Goal: Information Seeking & Learning: Learn about a topic

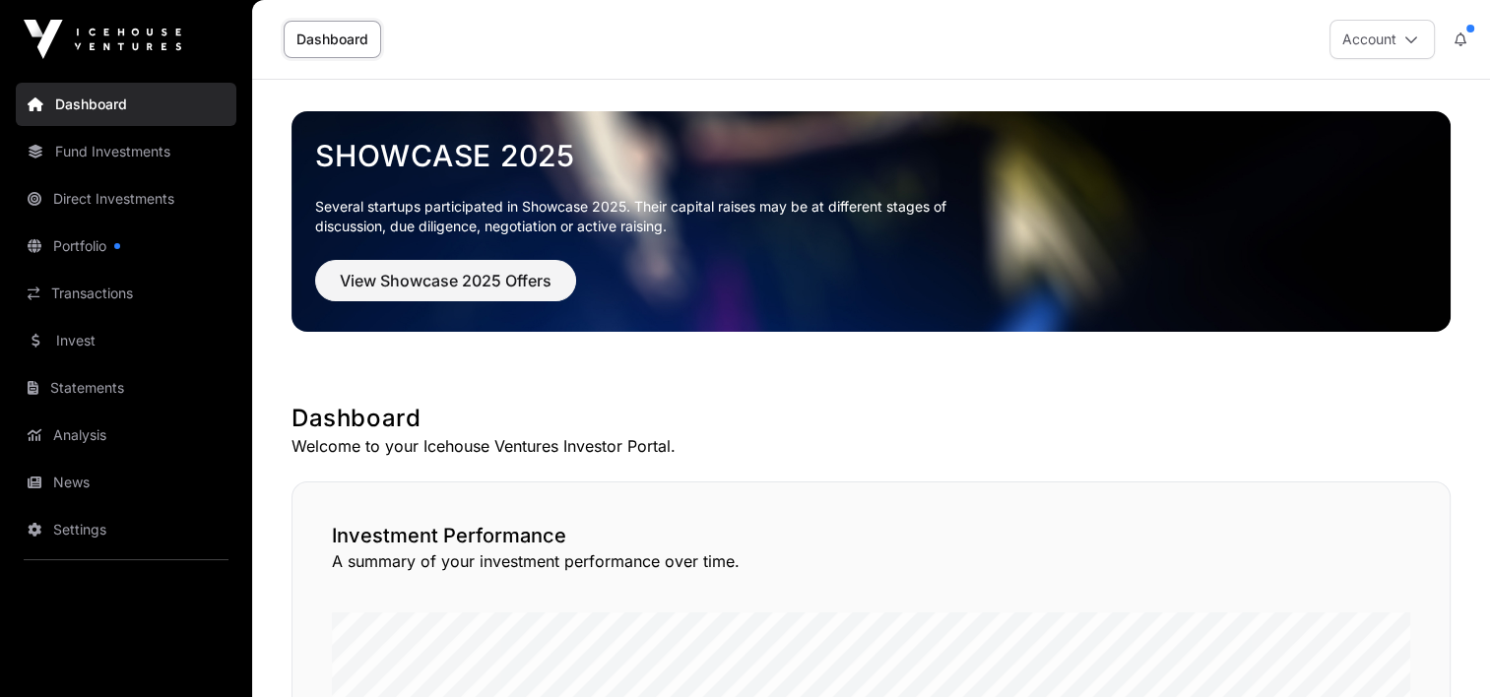
click at [66, 344] on link "Invest" at bounding box center [126, 340] width 221 height 43
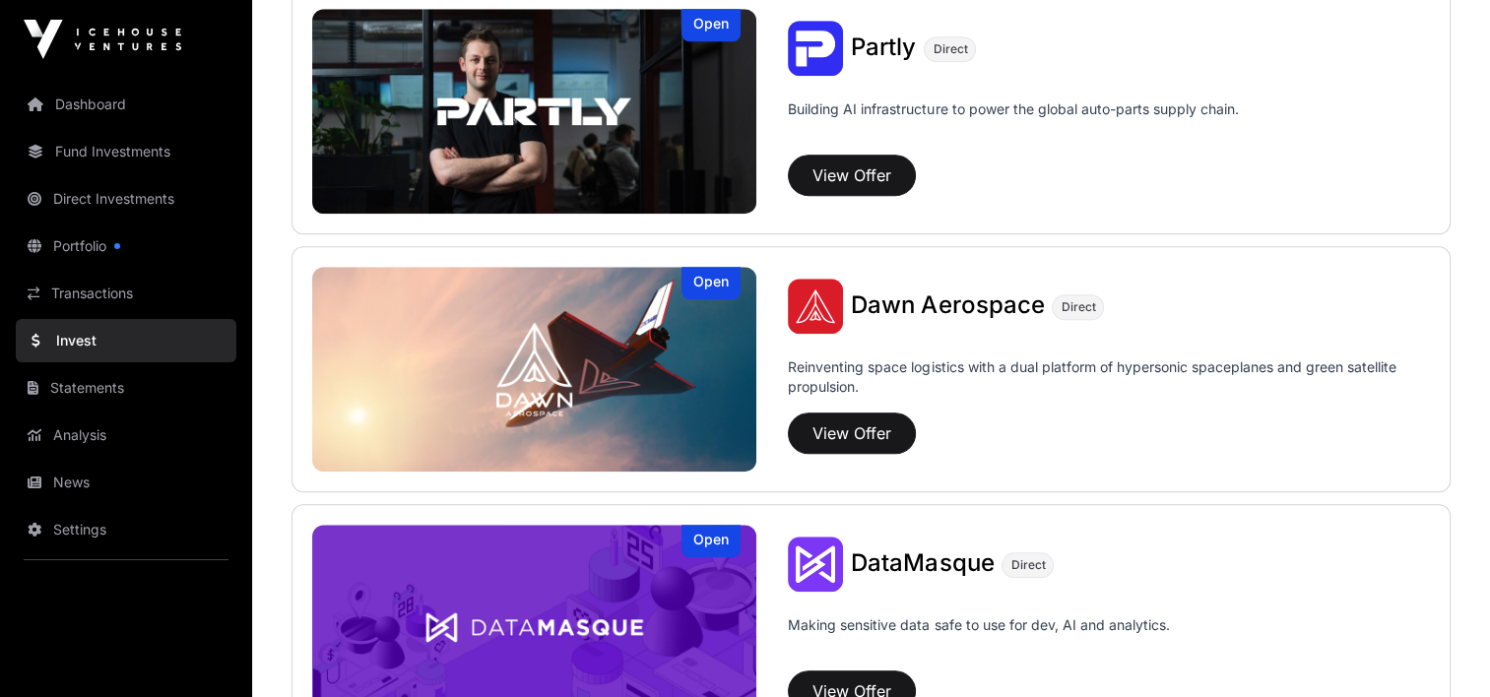
scroll to position [1792, 0]
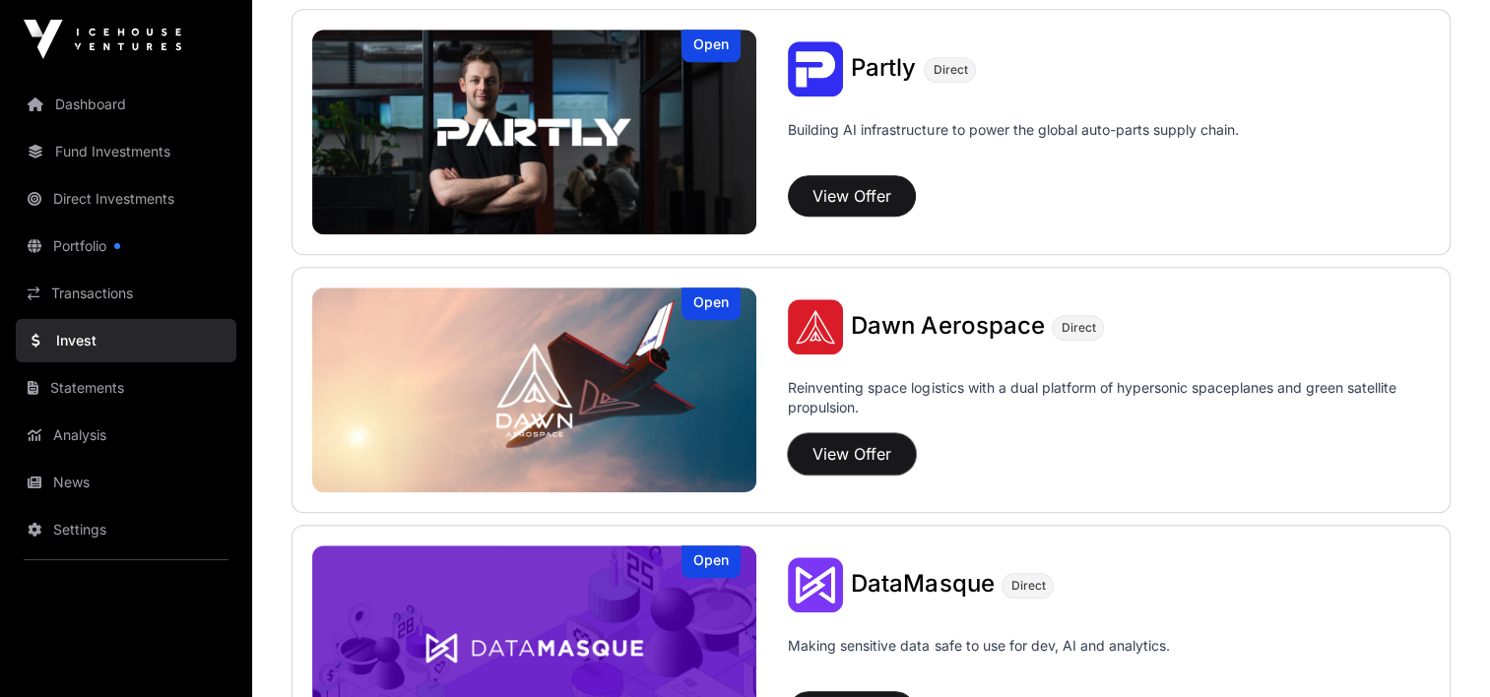
click at [864, 457] on button "View Offer" at bounding box center [852, 453] width 128 height 41
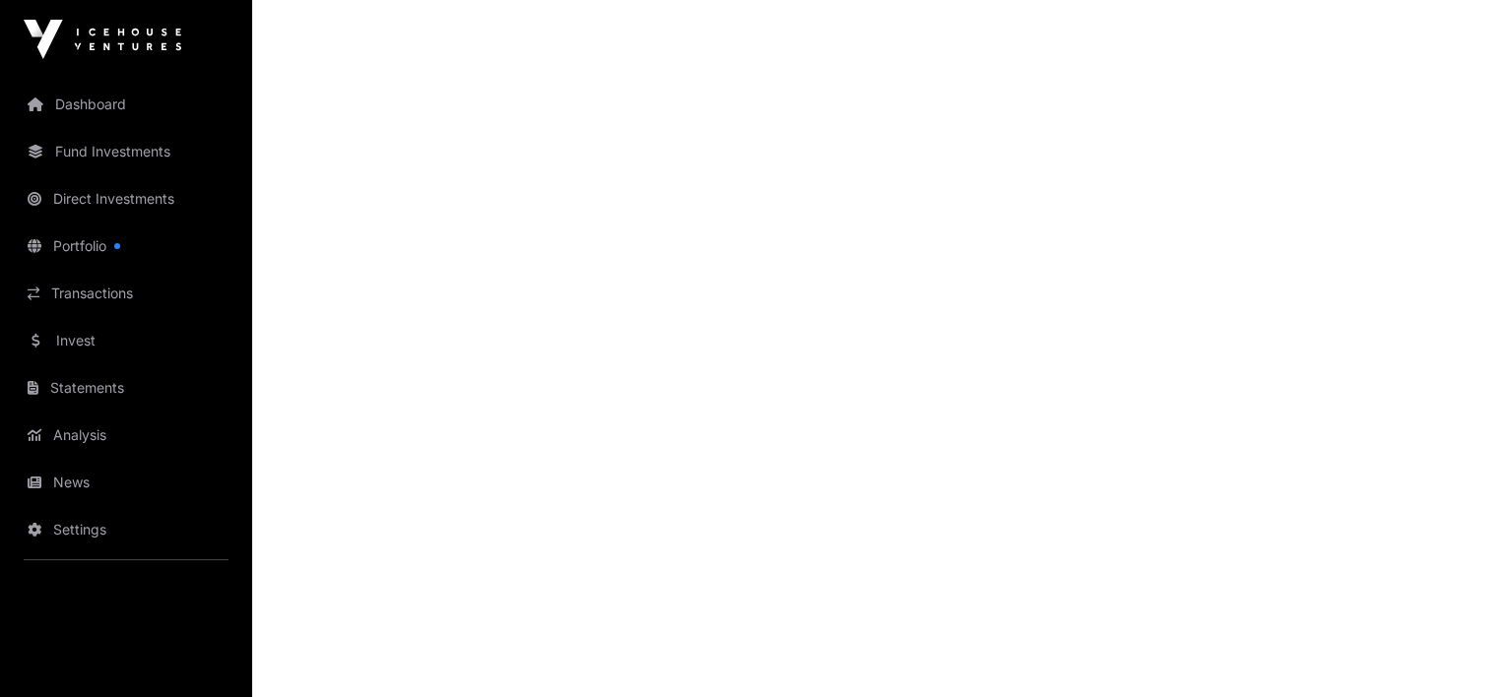
scroll to position [2364, 0]
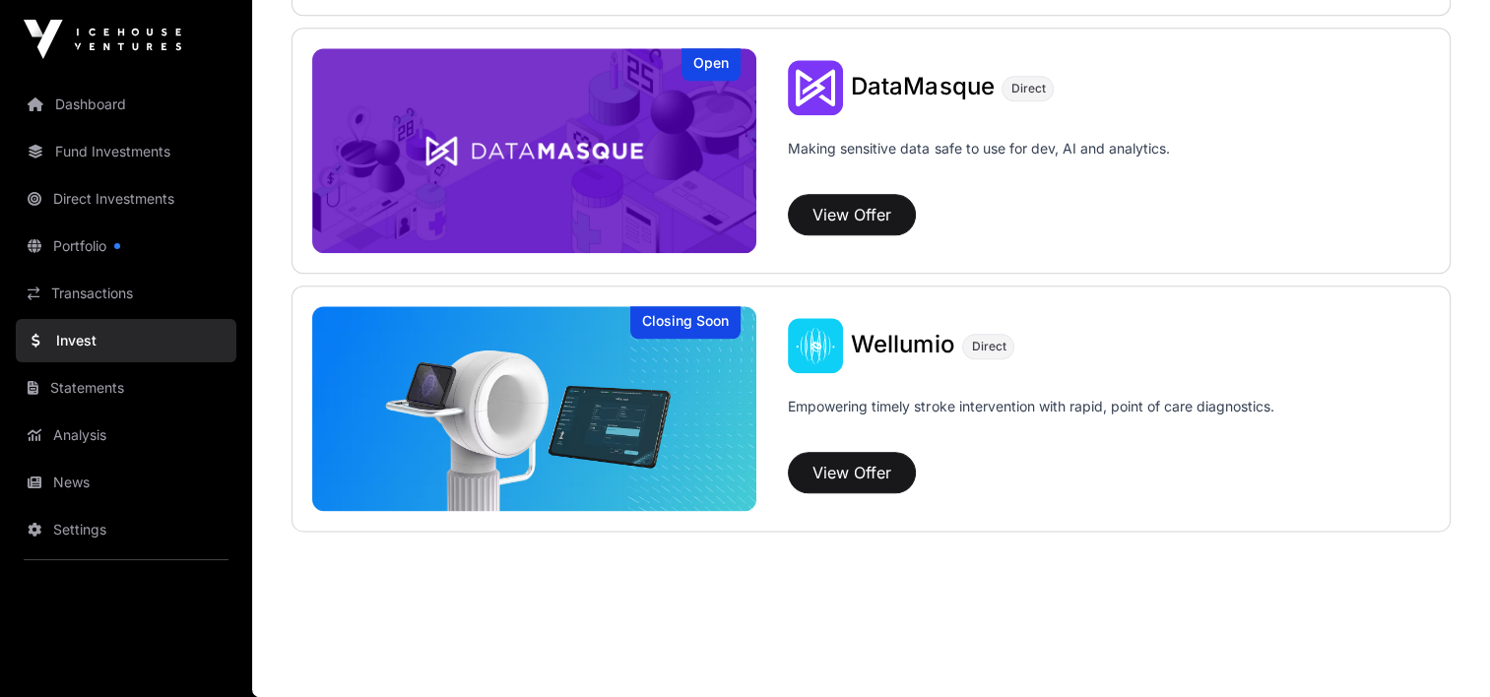
scroll to position [1792, 0]
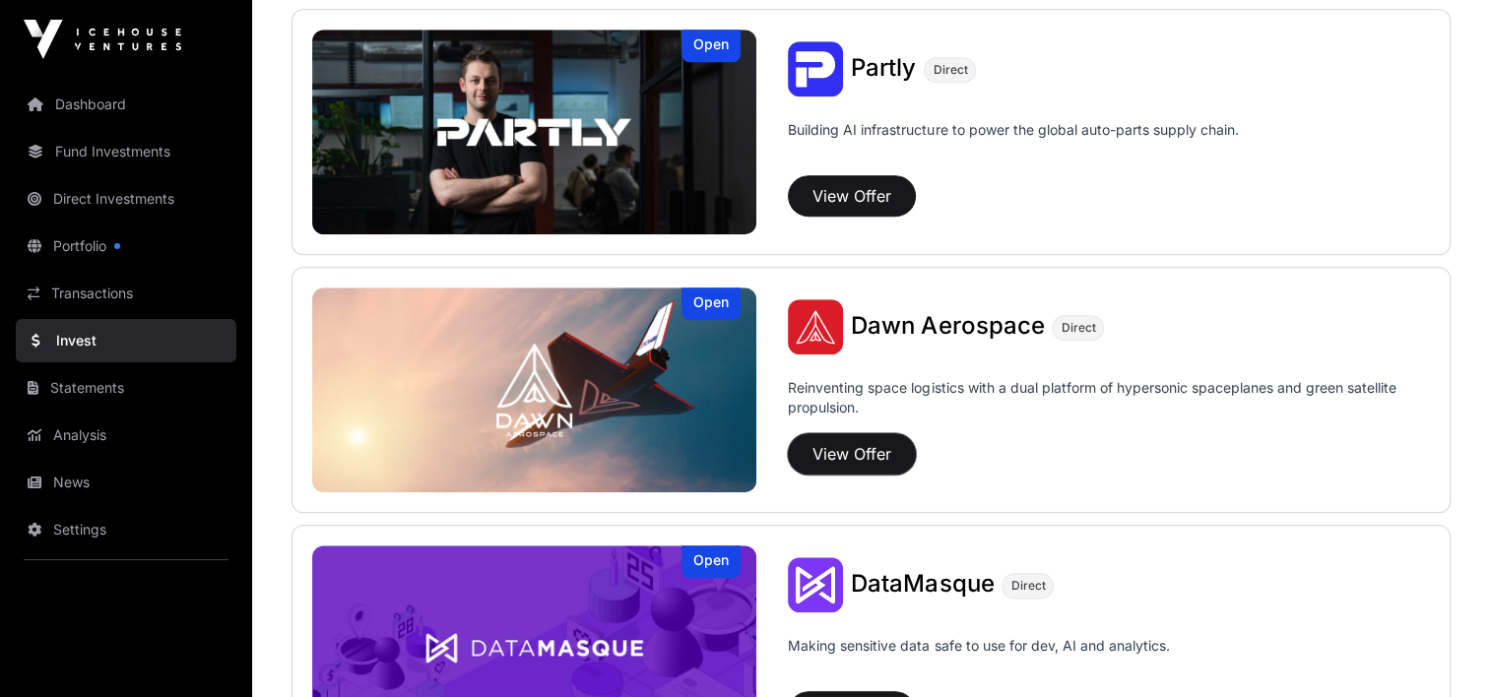
click at [869, 457] on button "View Offer" at bounding box center [852, 453] width 128 height 41
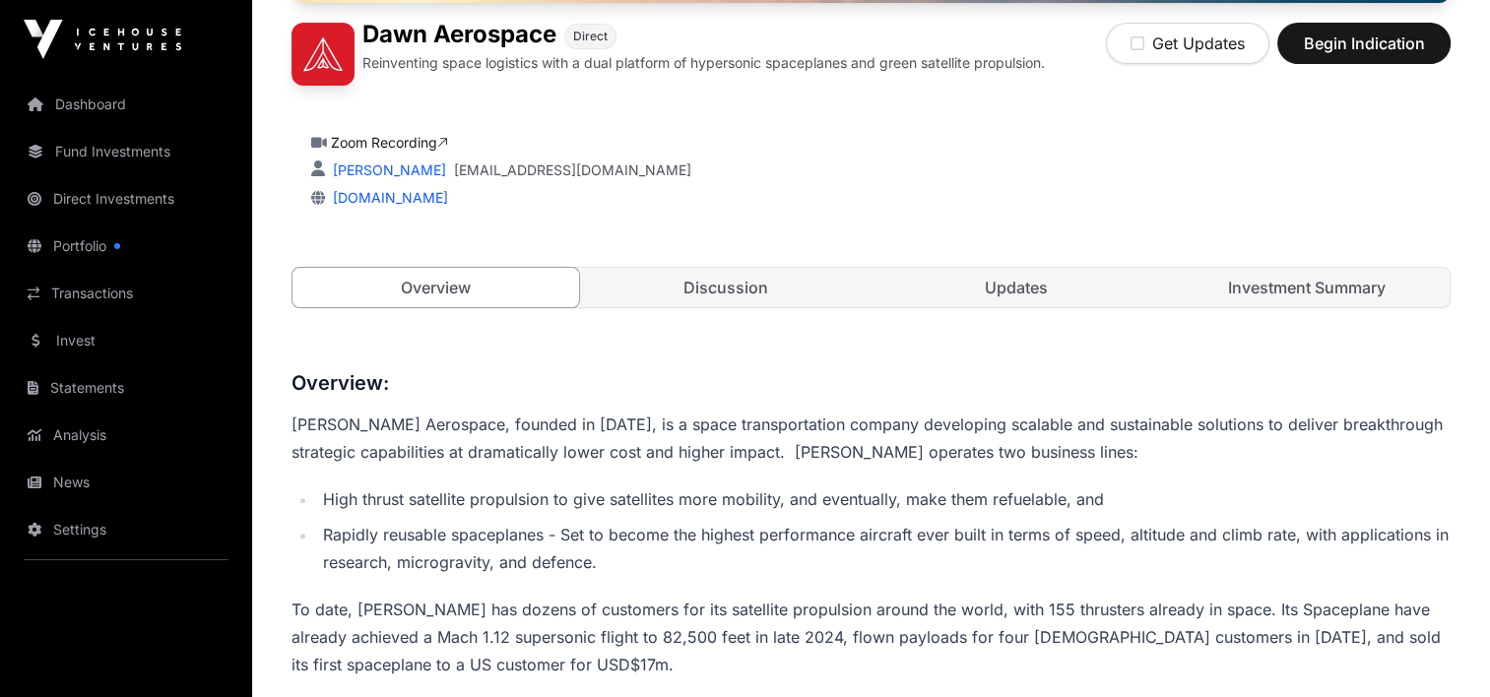
scroll to position [492, 0]
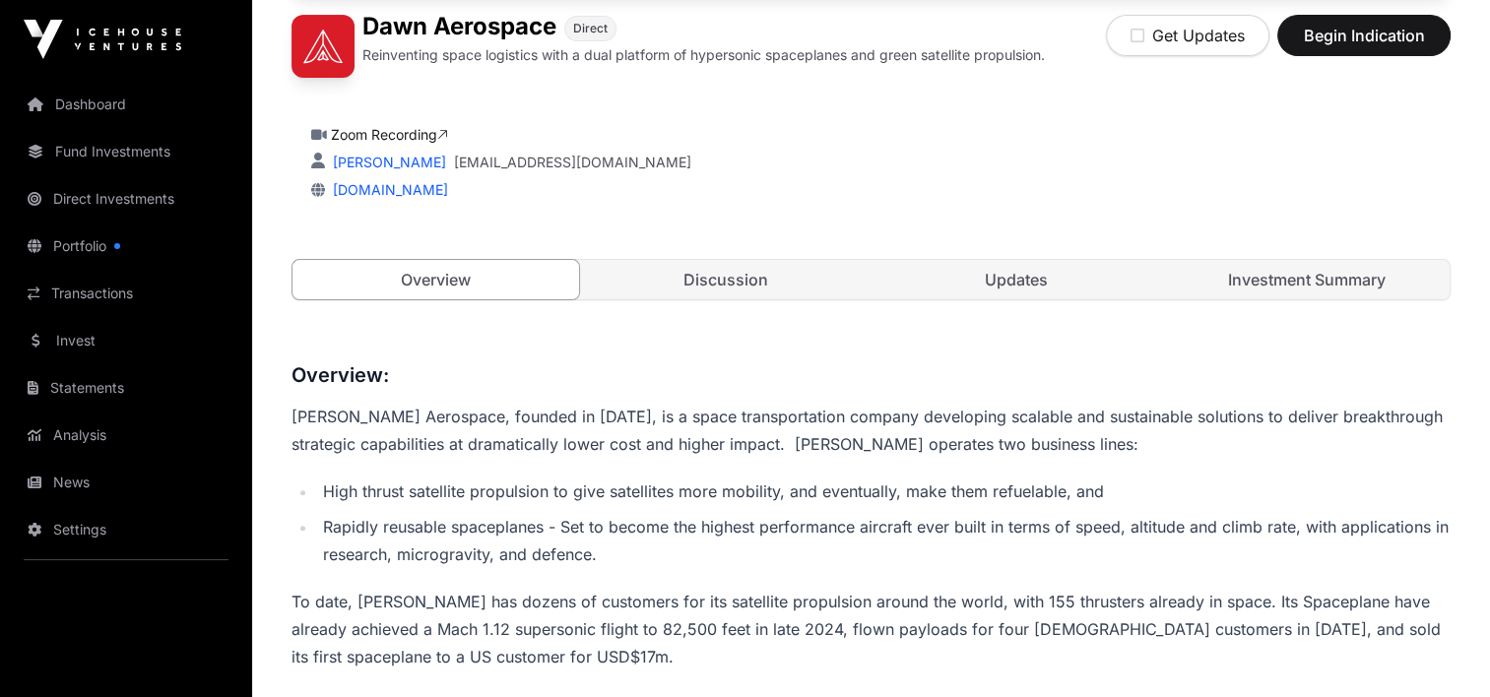
click at [1030, 278] on link "Updates" at bounding box center [1017, 279] width 287 height 39
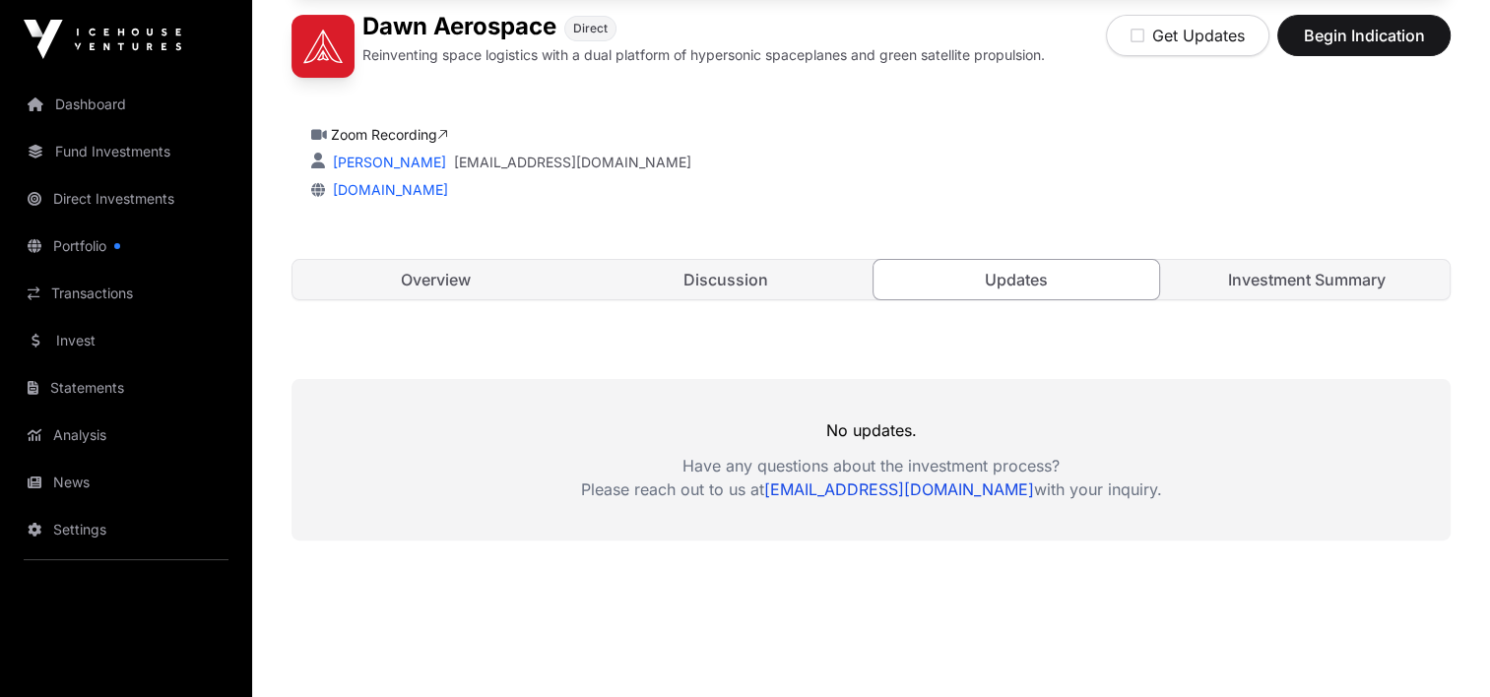
click at [734, 273] on link "Discussion" at bounding box center [726, 279] width 287 height 39
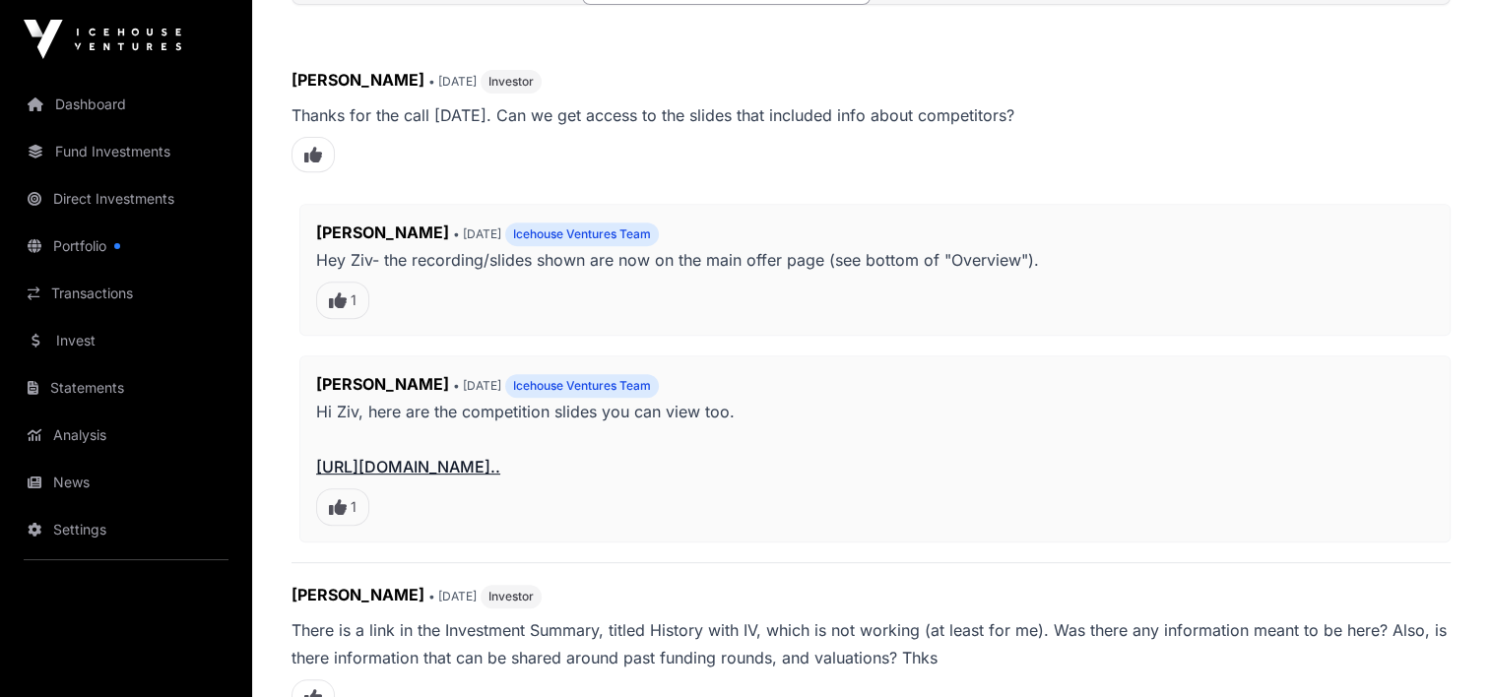
scroll to position [886, 0]
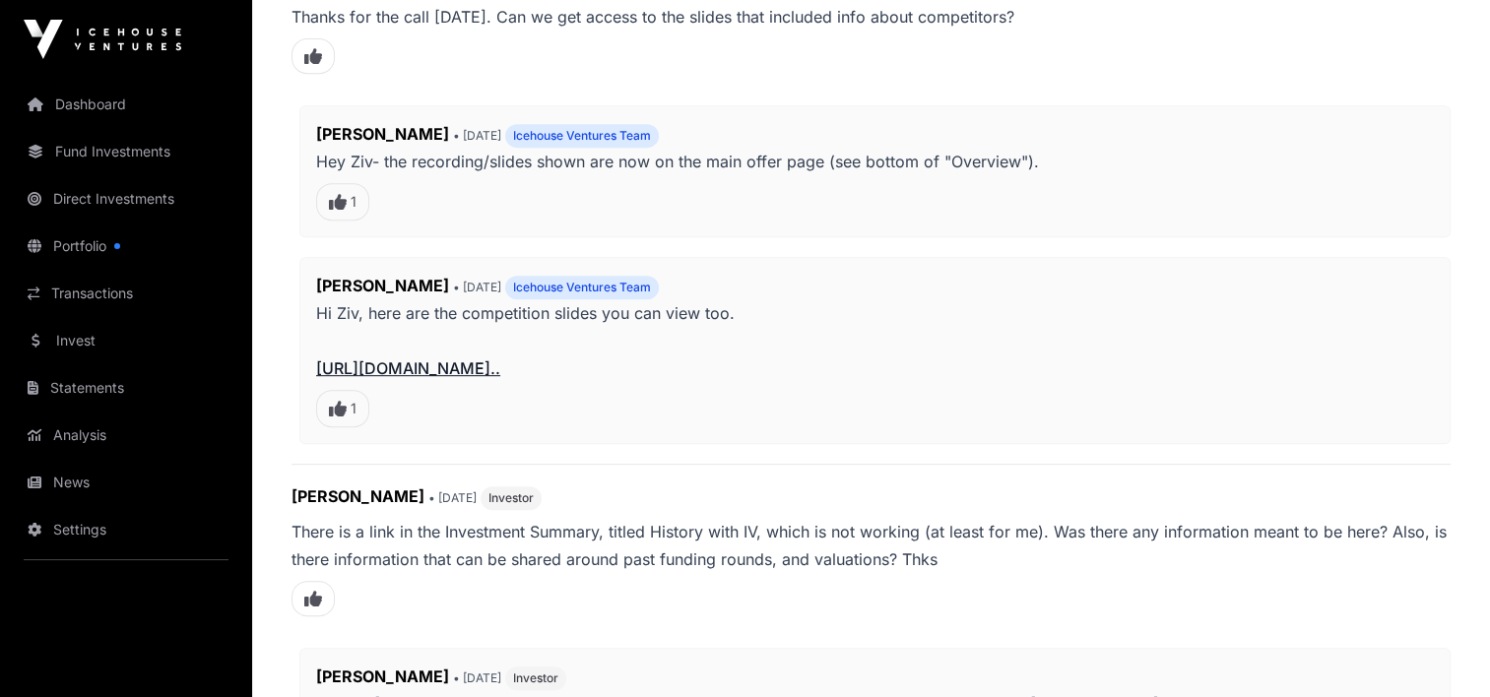
click at [464, 364] on link "[URL][DOMAIN_NAME].." at bounding box center [408, 368] width 184 height 20
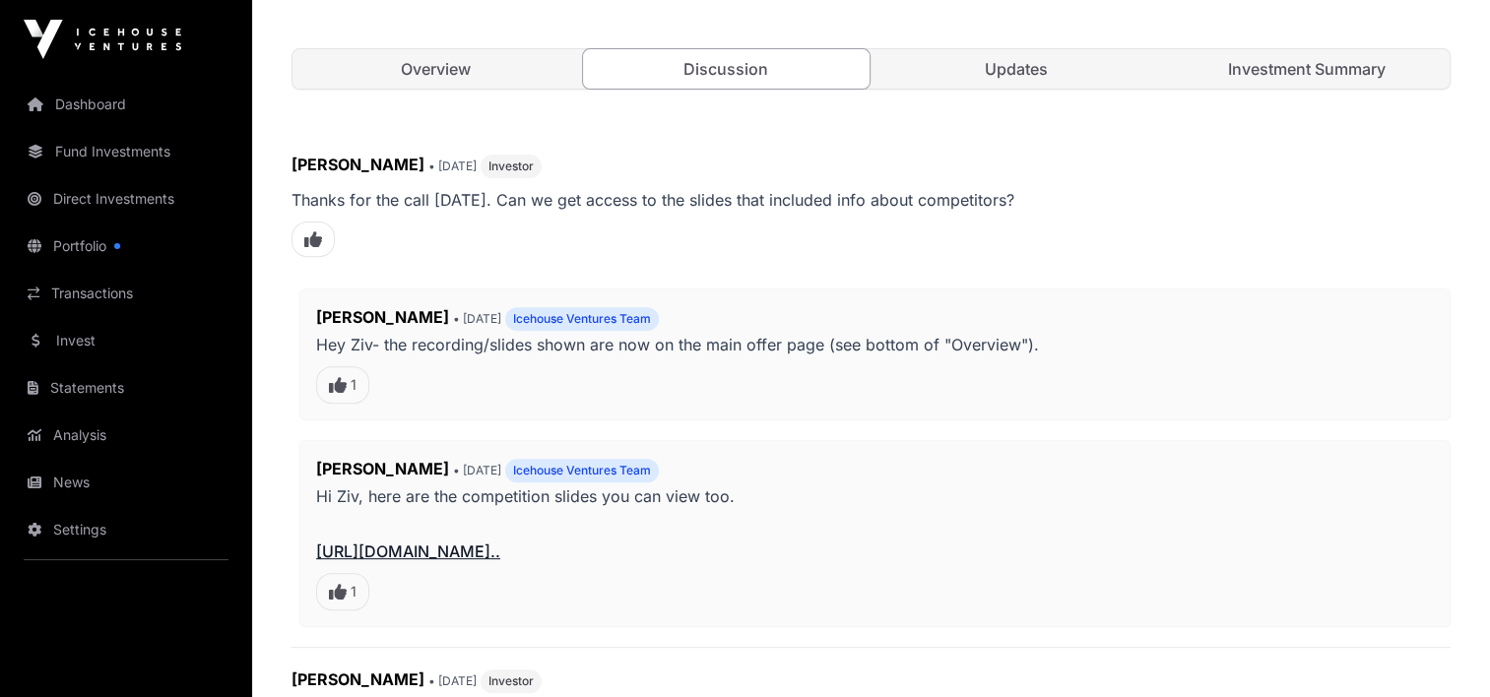
scroll to position [394, 0]
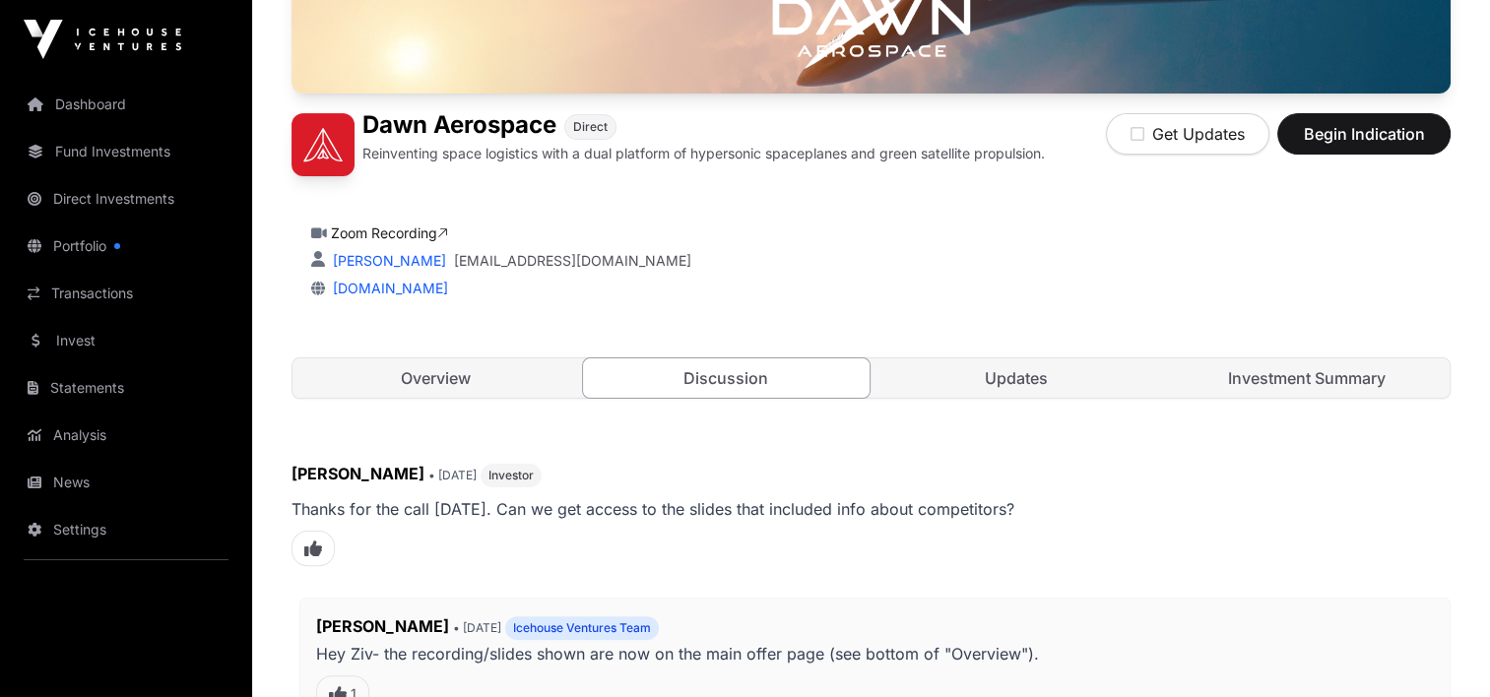
click at [429, 374] on link "Overview" at bounding box center [435, 377] width 287 height 39
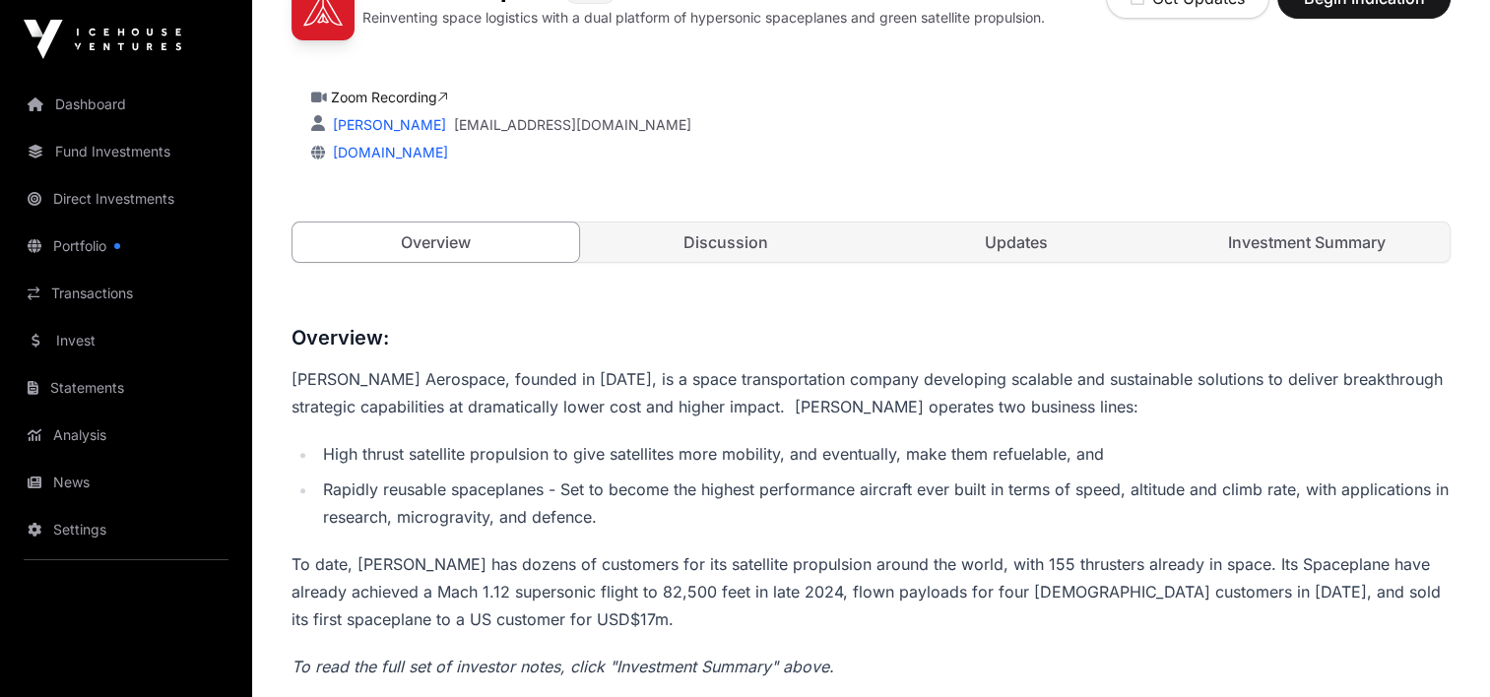
scroll to position [394, 0]
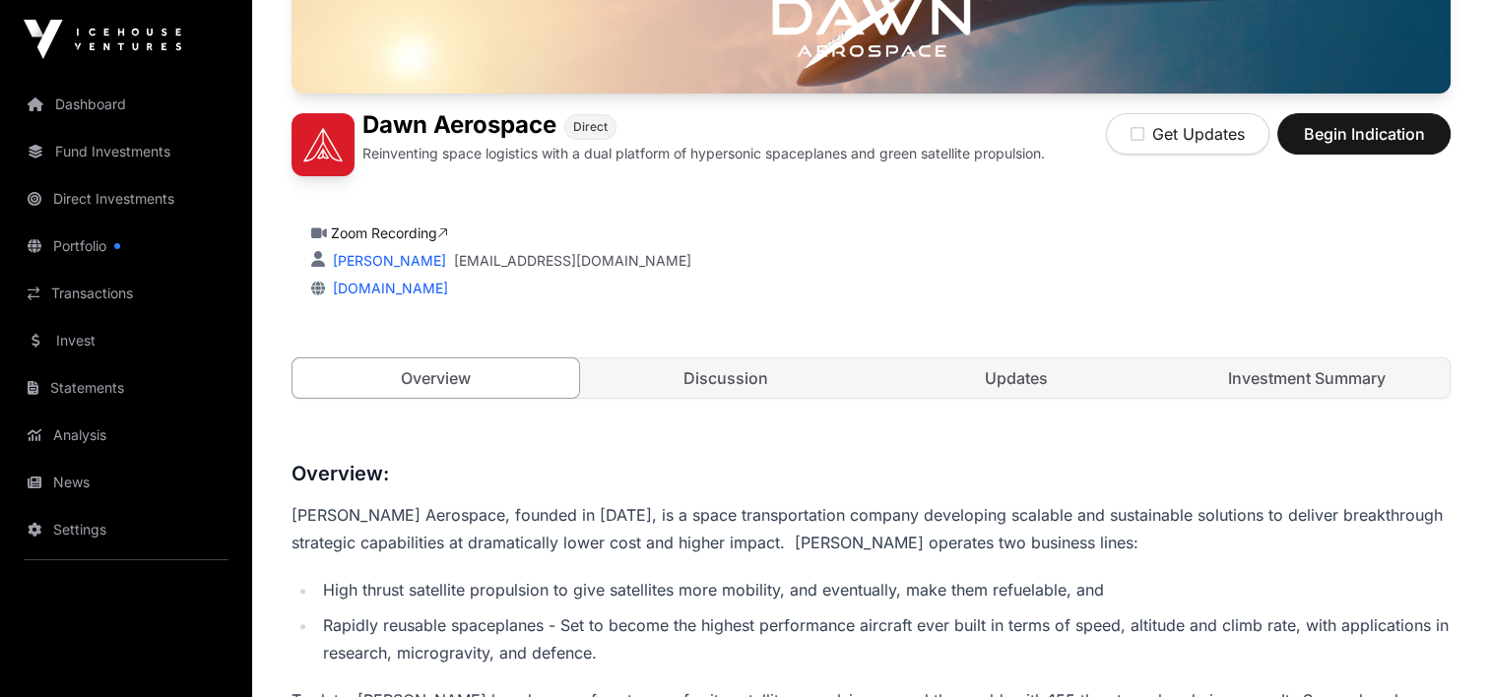
click at [1288, 366] on link "Investment Summary" at bounding box center [1306, 377] width 287 height 39
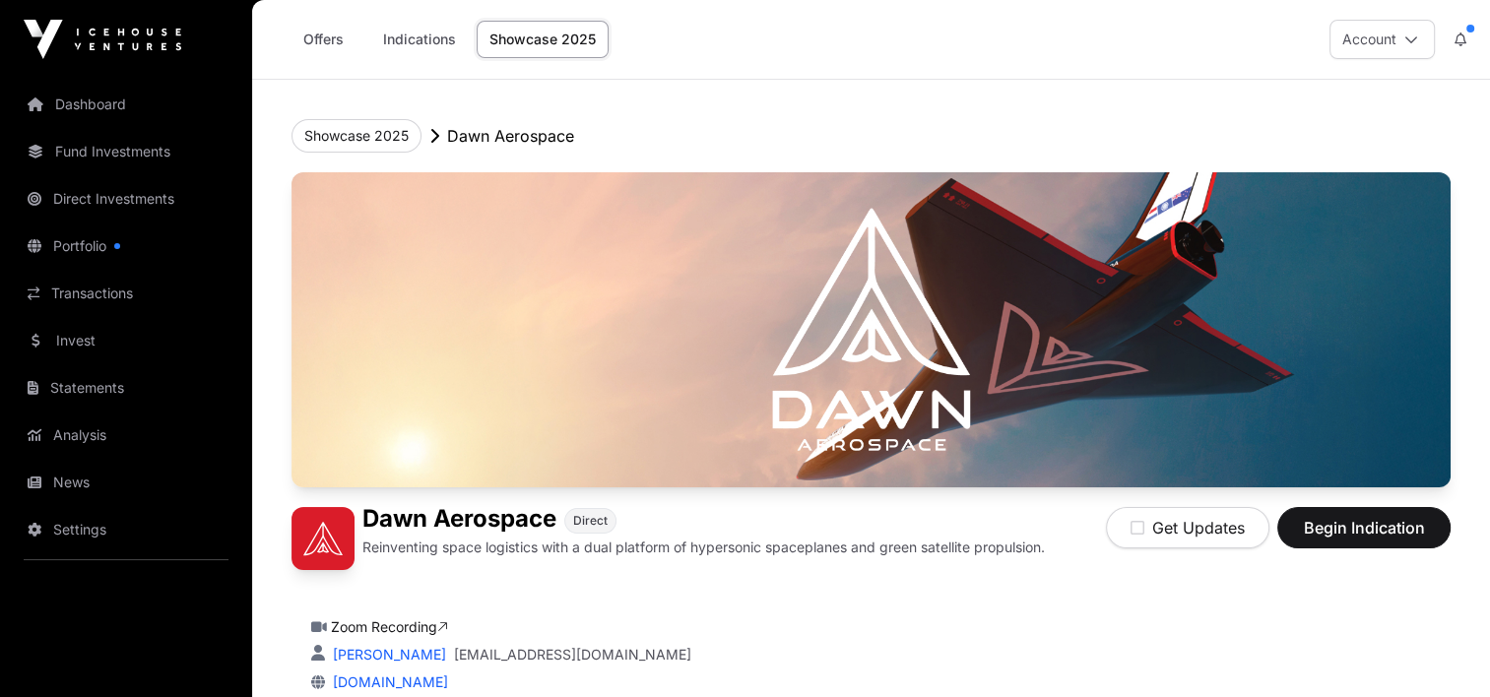
click at [329, 45] on link "Offers" at bounding box center [323, 39] width 79 height 37
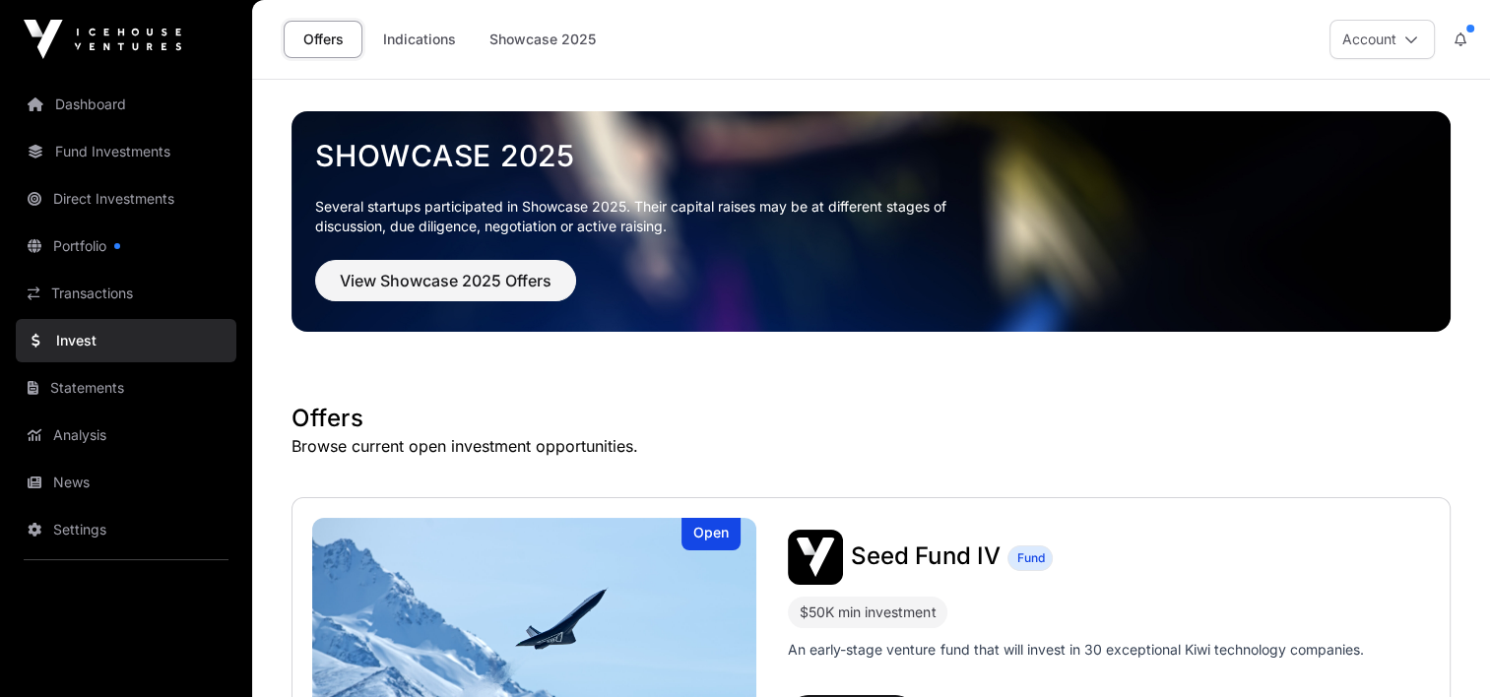
click at [95, 247] on link "Portfolio" at bounding box center [126, 246] width 221 height 43
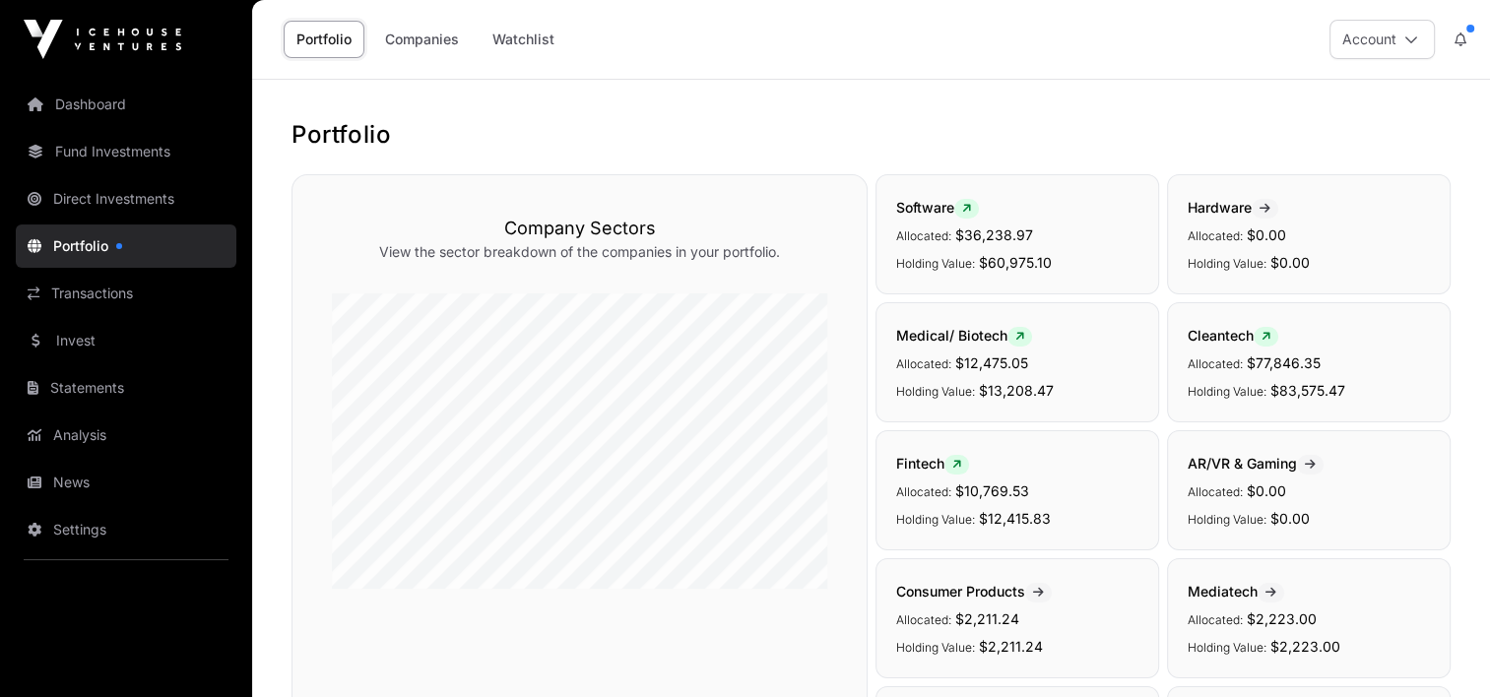
click at [79, 339] on link "Invest" at bounding box center [126, 340] width 221 height 43
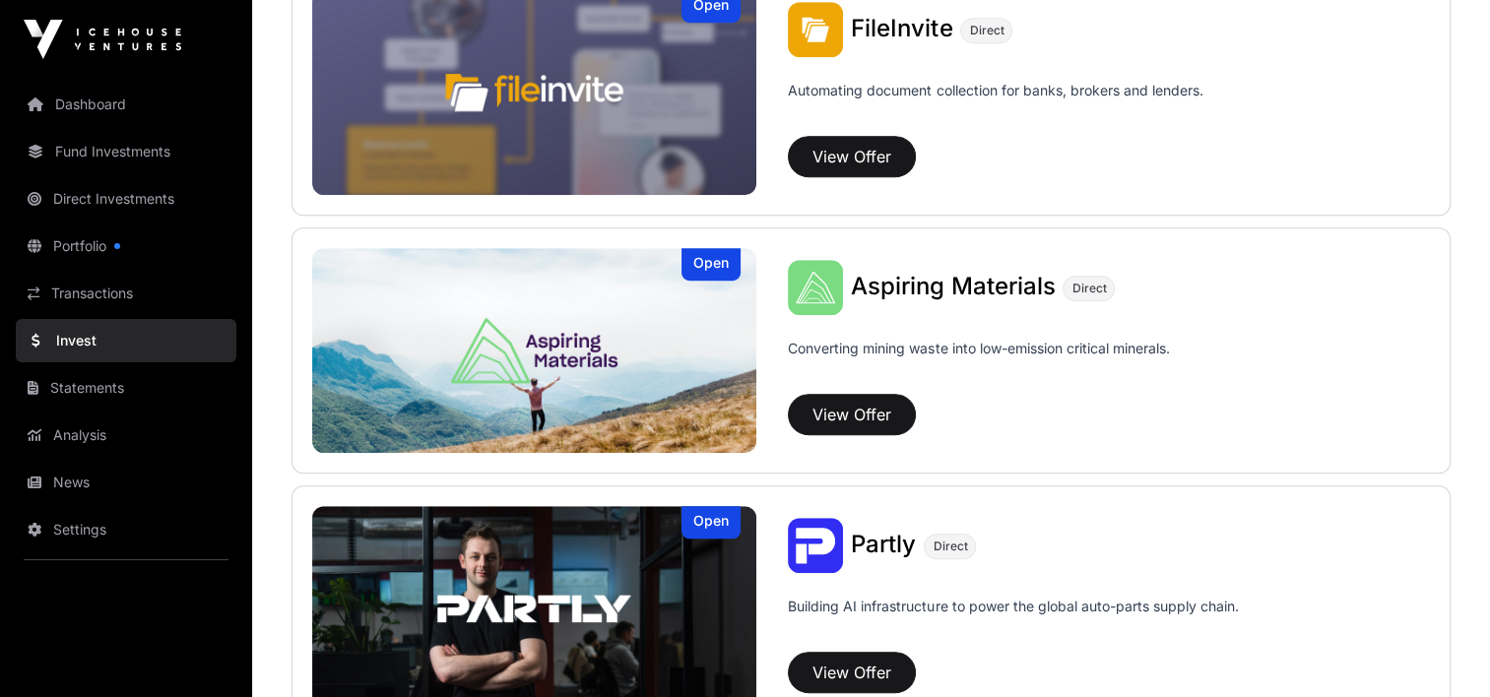
scroll to position [1595, 0]
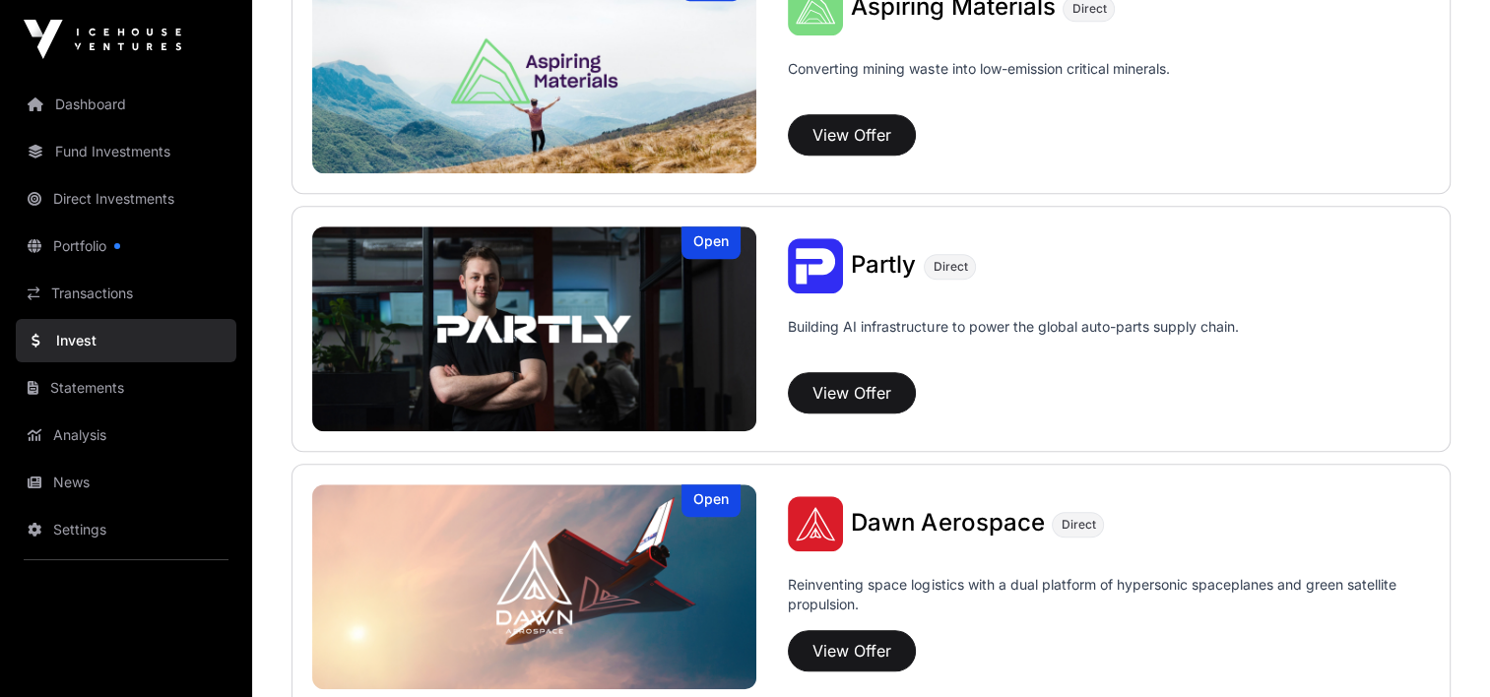
click at [637, 558] on img at bounding box center [534, 587] width 444 height 205
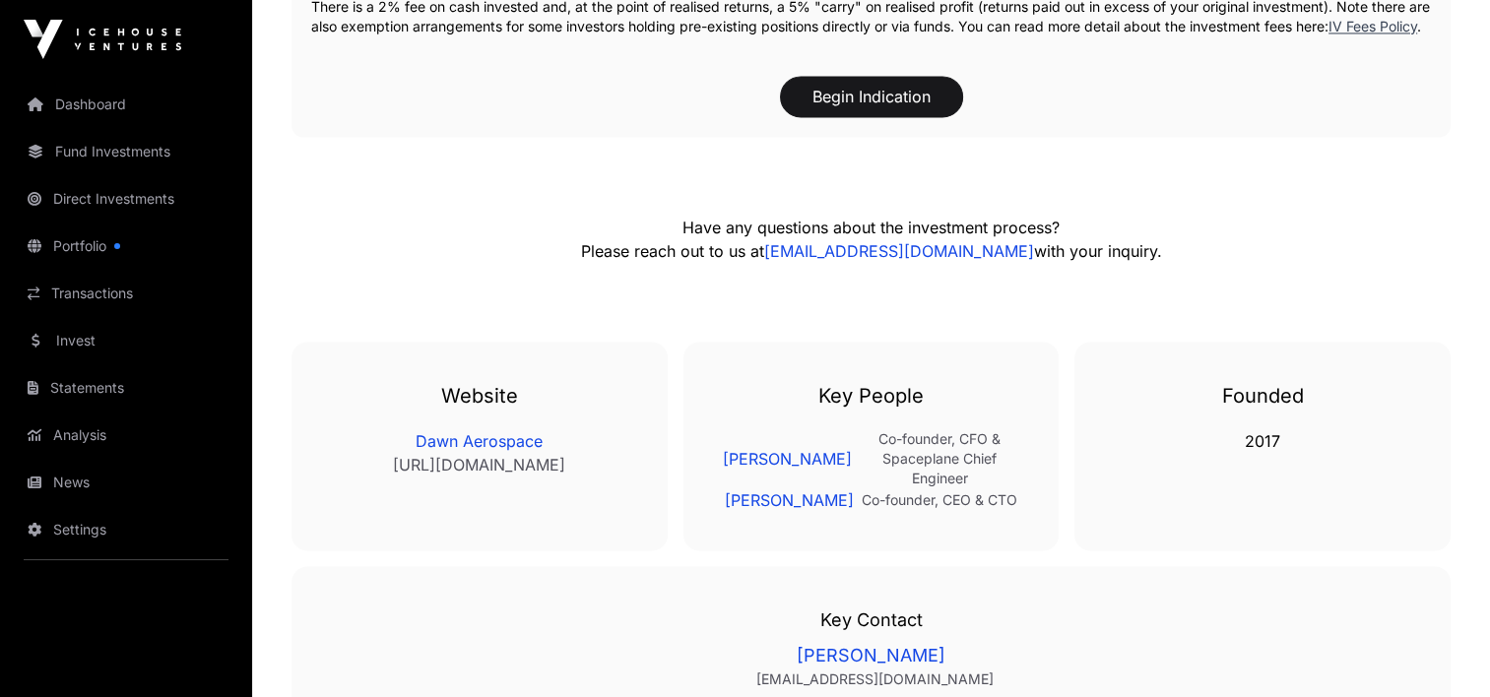
scroll to position [3302, 0]
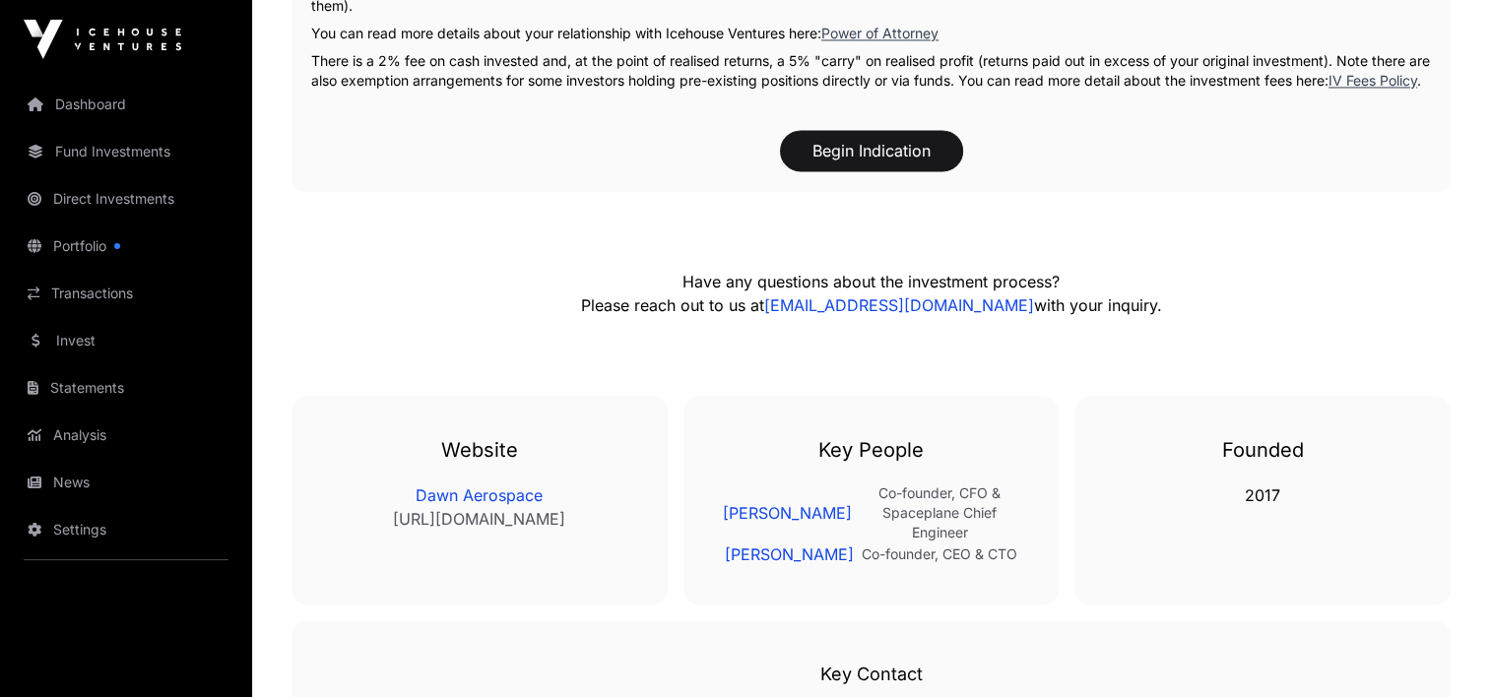
click at [477, 506] on link "Dawn Aerospace" at bounding box center [479, 495] width 297 height 24
